Goal: Transaction & Acquisition: Purchase product/service

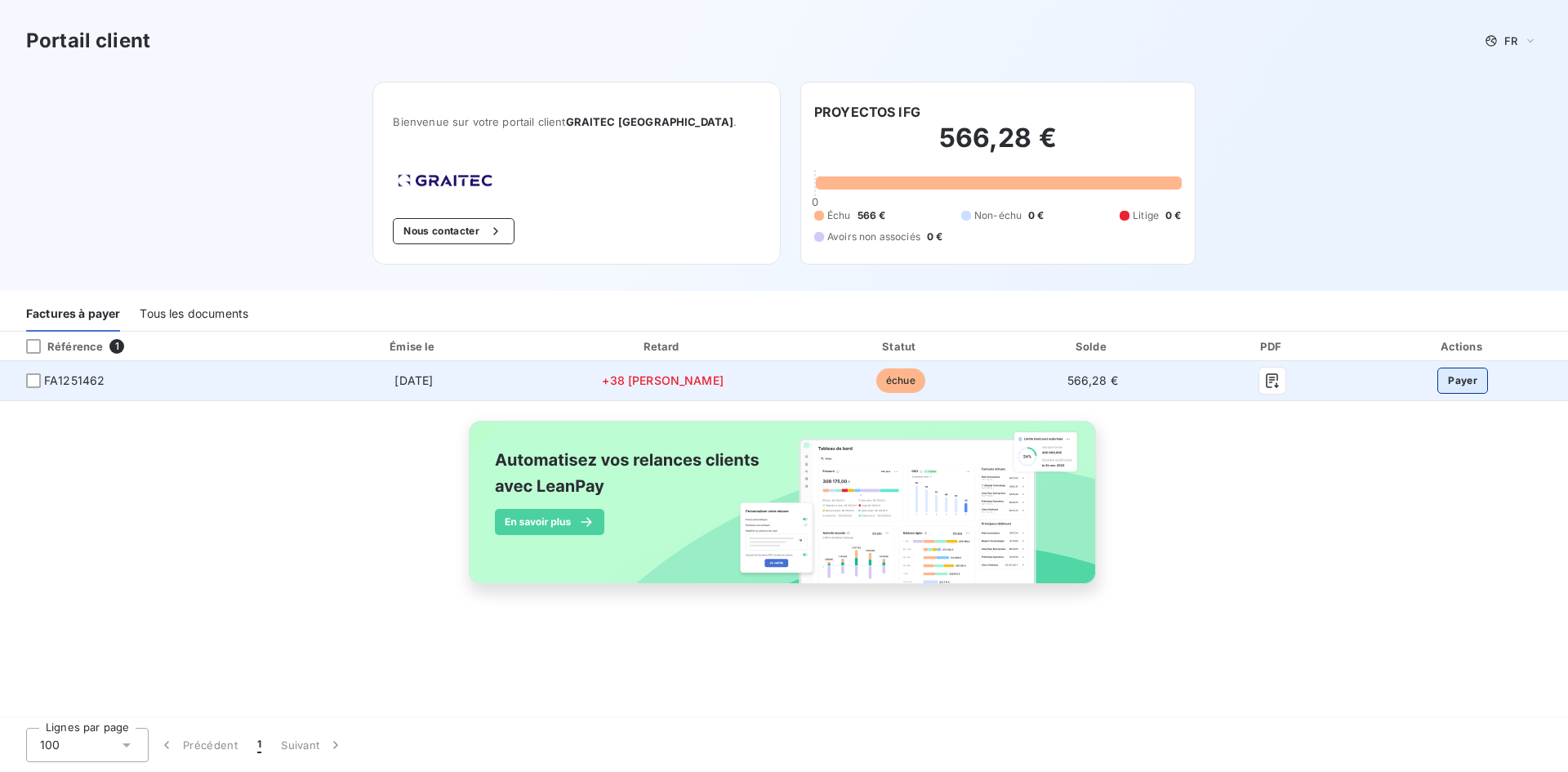
click at [1447, 382] on button "Payer" at bounding box center [1463, 380] width 51 height 26
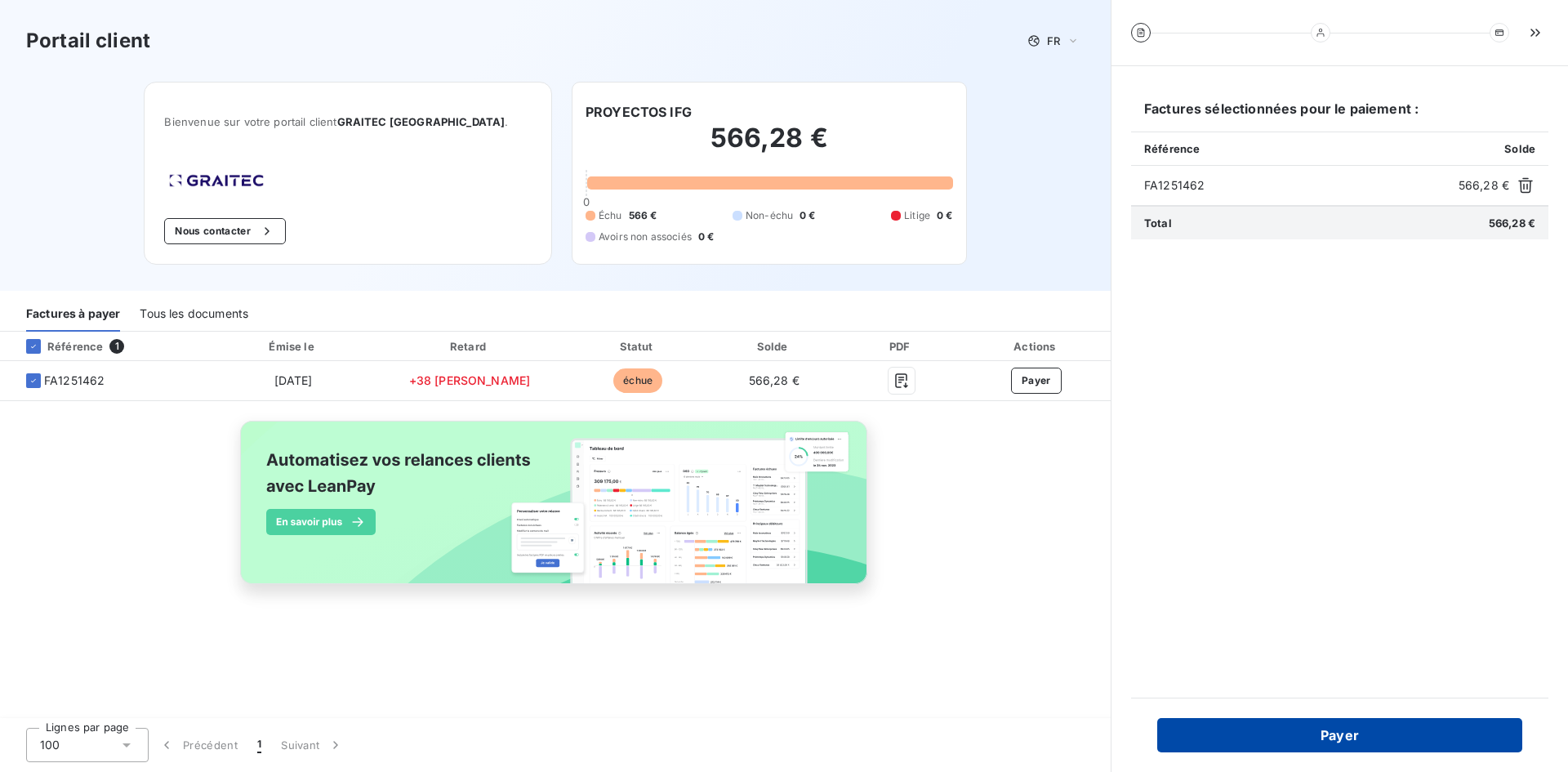
click at [1341, 738] on button "Payer" at bounding box center [1339, 735] width 365 height 34
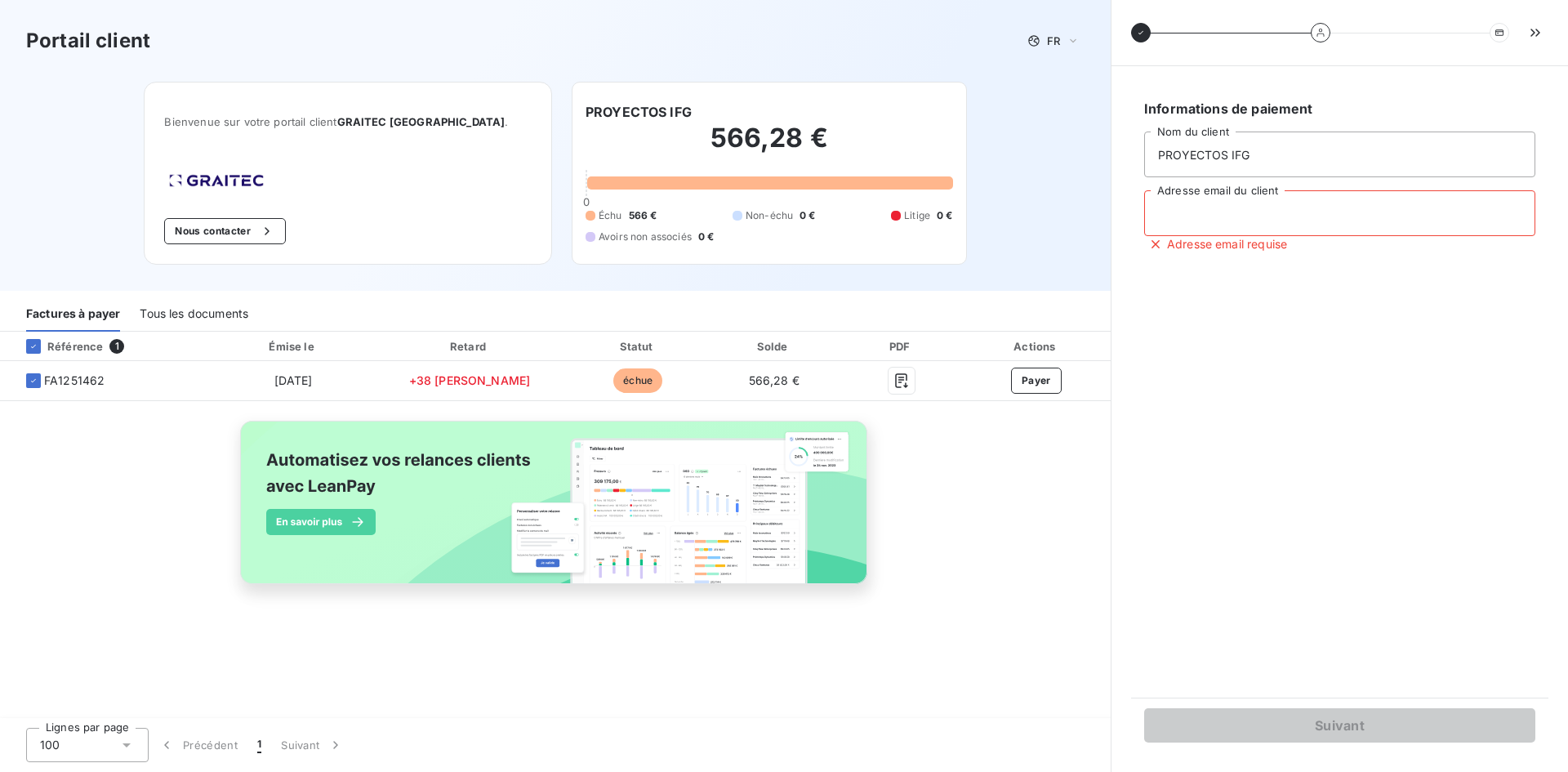
click at [1213, 219] on input "Adresse email du client" at bounding box center [1339, 212] width 391 height 46
type input "A"
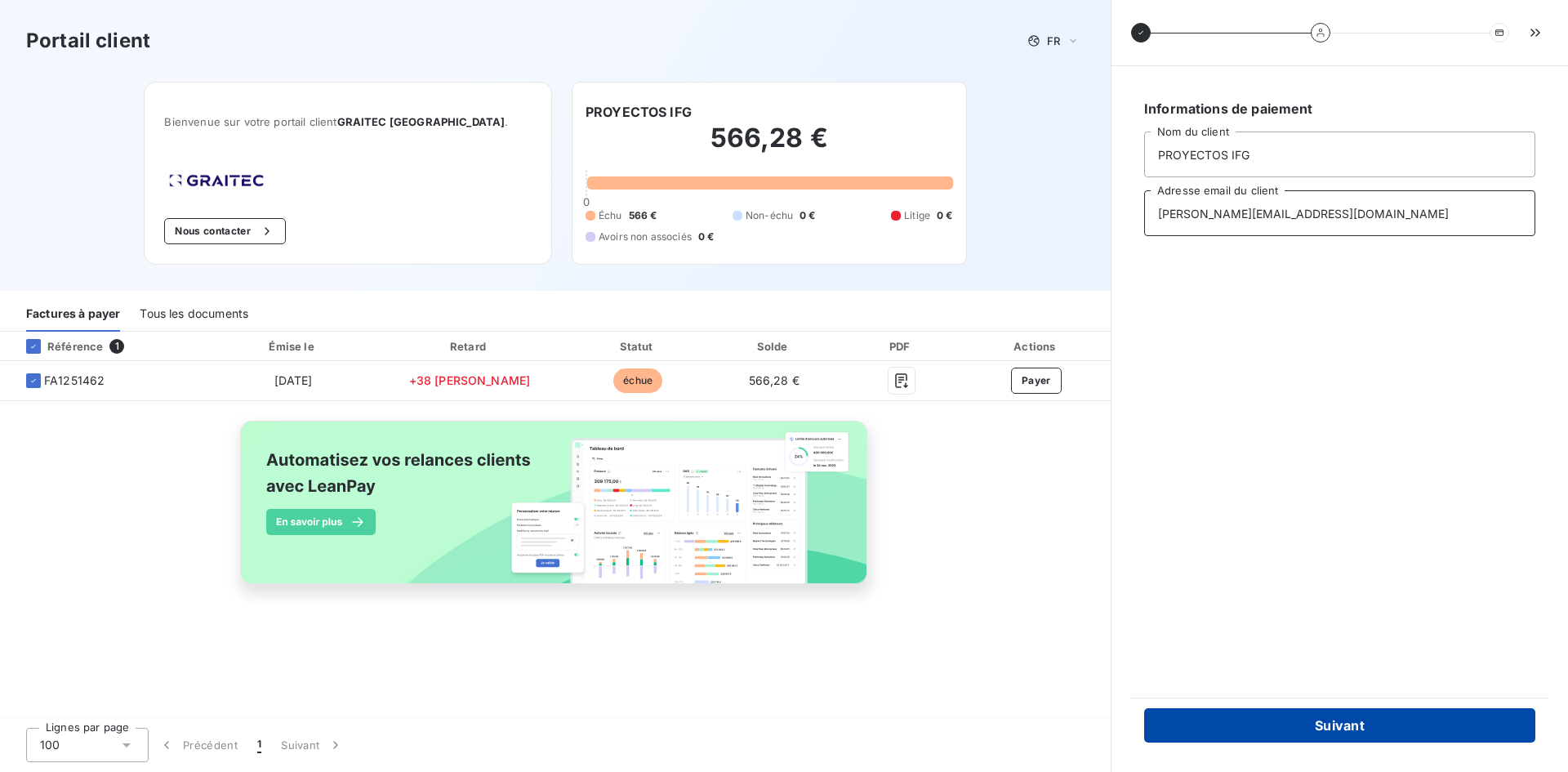
type input "adela.oyono@proyectosifg.com"
click at [1331, 723] on button "Suivant" at bounding box center [1339, 724] width 391 height 34
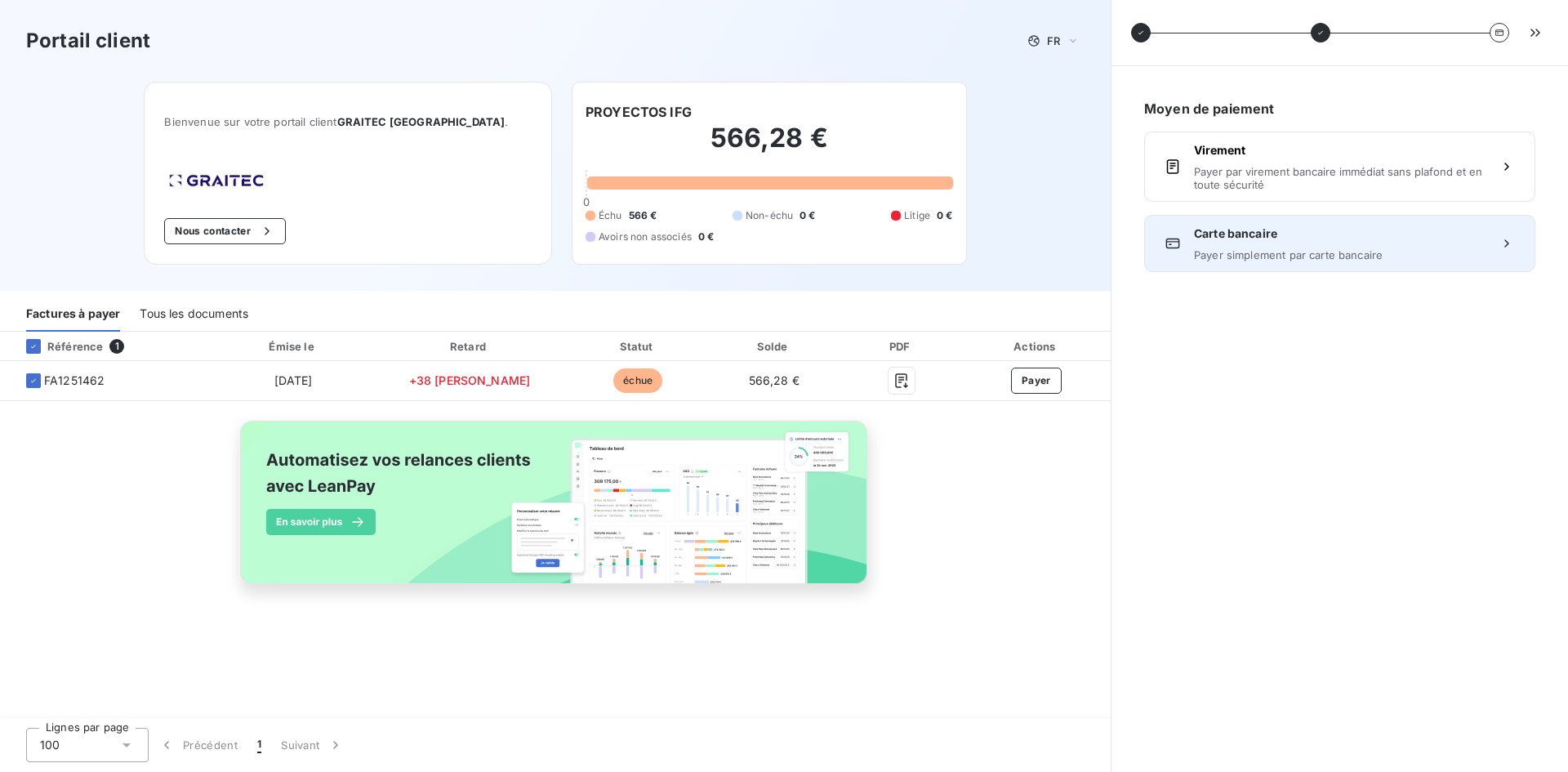
click at [1506, 244] on icon at bounding box center [1507, 243] width 17 height 17
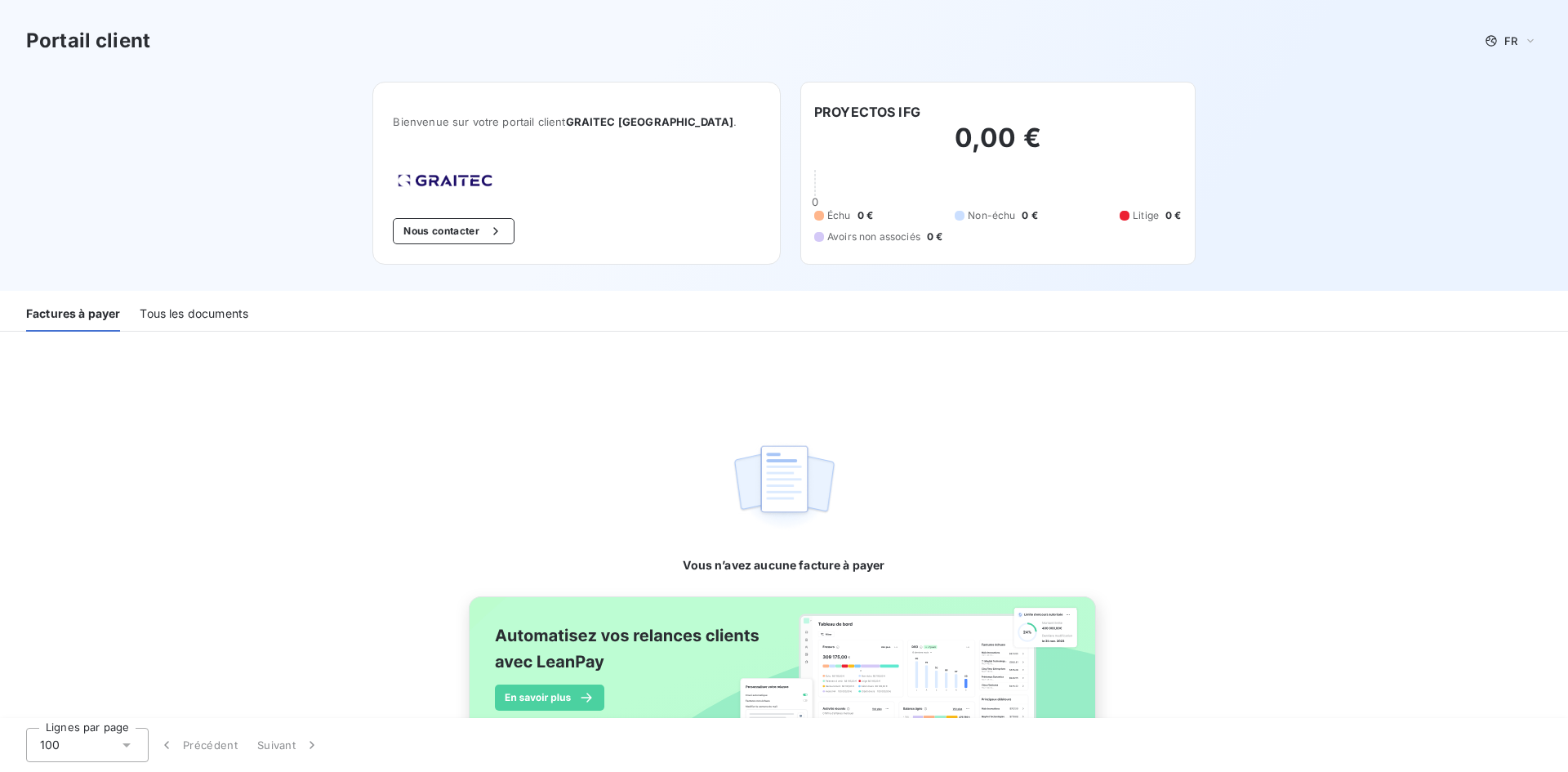
click at [624, 374] on div "Vous n’avez aucune facture à payer" at bounding box center [784, 453] width 1568 height 245
